Goal: Information Seeking & Learning: Learn about a topic

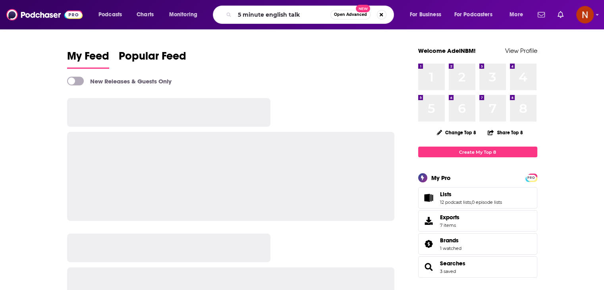
type input "5 minute english talk"
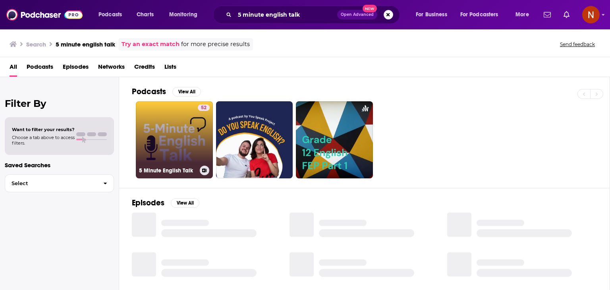
click at [180, 116] on link "52 5 Minute English Talk" at bounding box center [174, 139] width 77 height 77
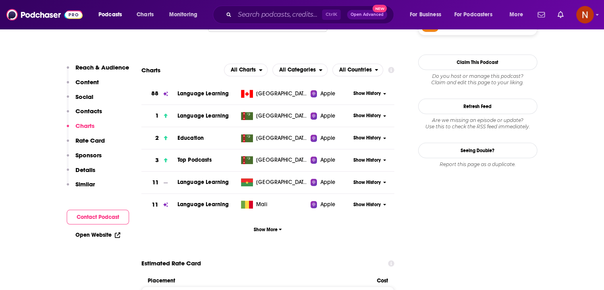
scroll to position [700, 0]
click at [264, 233] on button "Show More" at bounding box center [267, 228] width 253 height 15
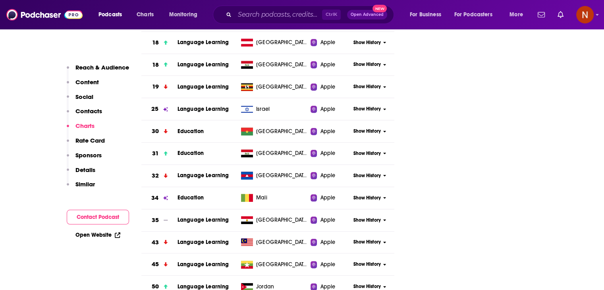
scroll to position [960, 0]
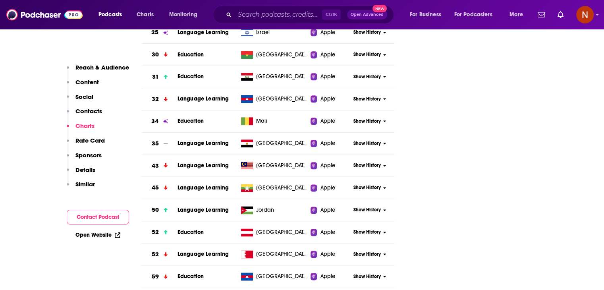
click at [269, 203] on td "Jordan" at bounding box center [274, 210] width 73 height 22
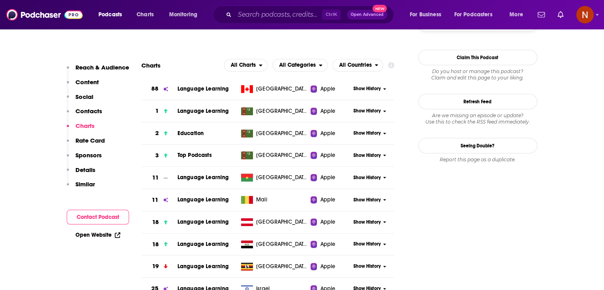
scroll to position [704, 0]
click at [287, 12] on input "Search podcasts, credits, & more..." at bounding box center [278, 14] width 87 height 13
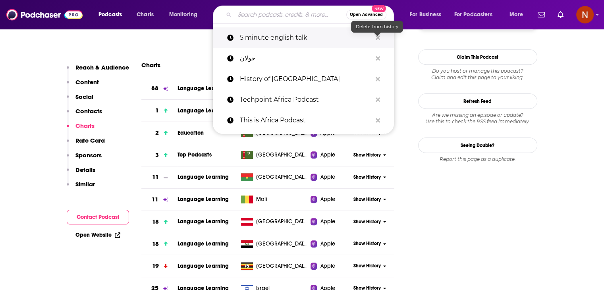
click at [378, 38] on icon "Search podcasts, credits, & more..." at bounding box center [377, 37] width 4 height 4
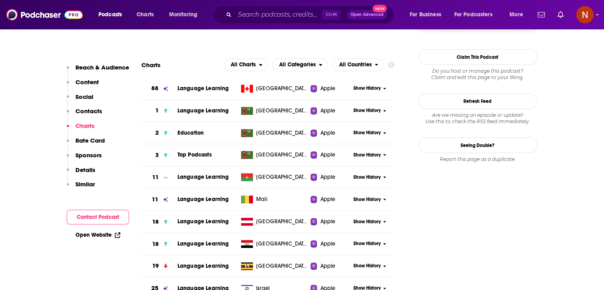
click at [45, 24] on div "Podcasts Charts Monitoring Ctrl K Open Advanced New For Business For Podcasters…" at bounding box center [302, 14] width 604 height 29
